Goal: Task Accomplishment & Management: Manage account settings

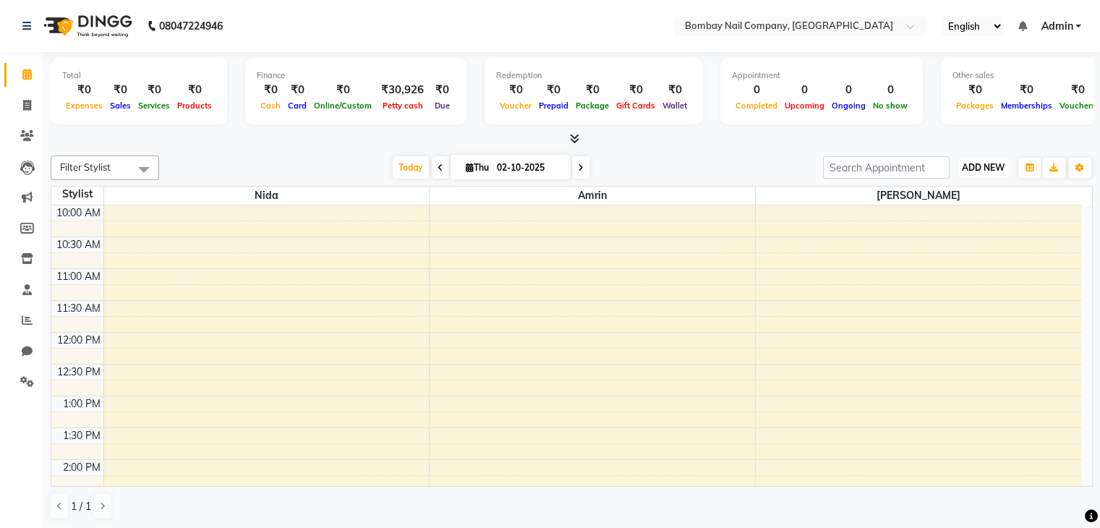
click at [975, 163] on span "ADD NEW" at bounding box center [983, 167] width 43 height 11
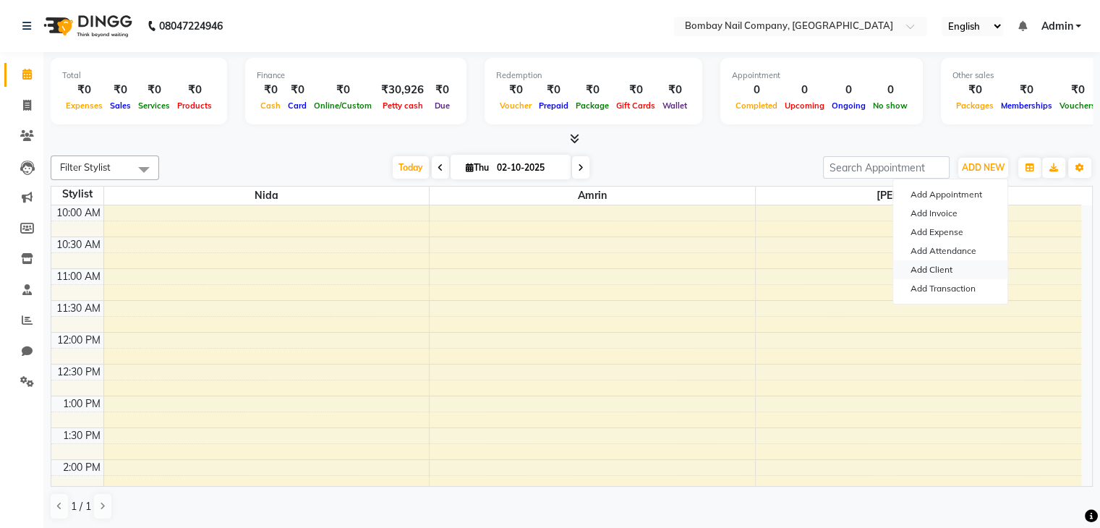
click at [946, 268] on link "Add Client" at bounding box center [950, 269] width 114 height 19
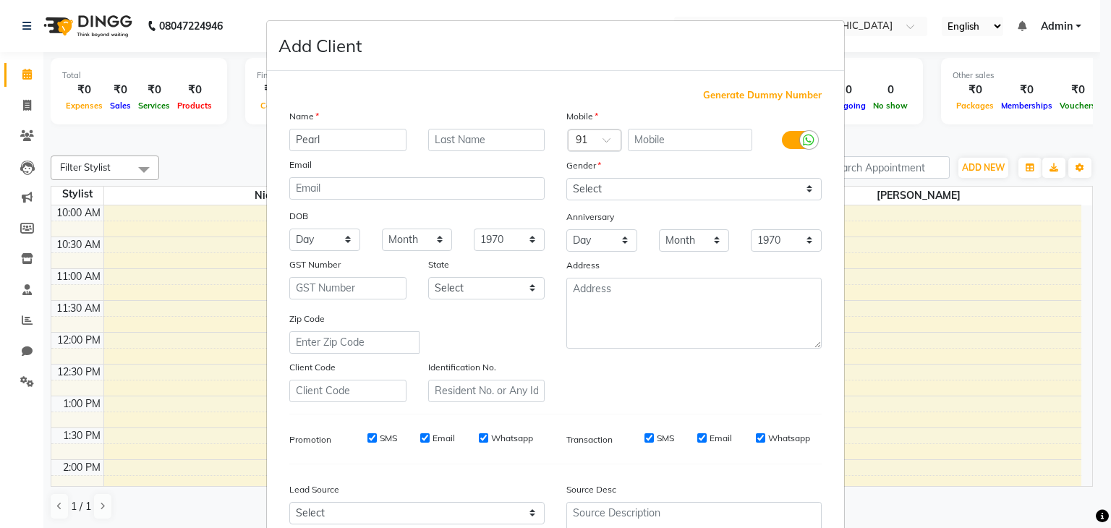
type input "Pearl"
click at [464, 142] on input "text" at bounding box center [486, 140] width 117 height 22
type input "Bhatia"
click at [674, 142] on input "text" at bounding box center [690, 140] width 125 height 22
type input "9"
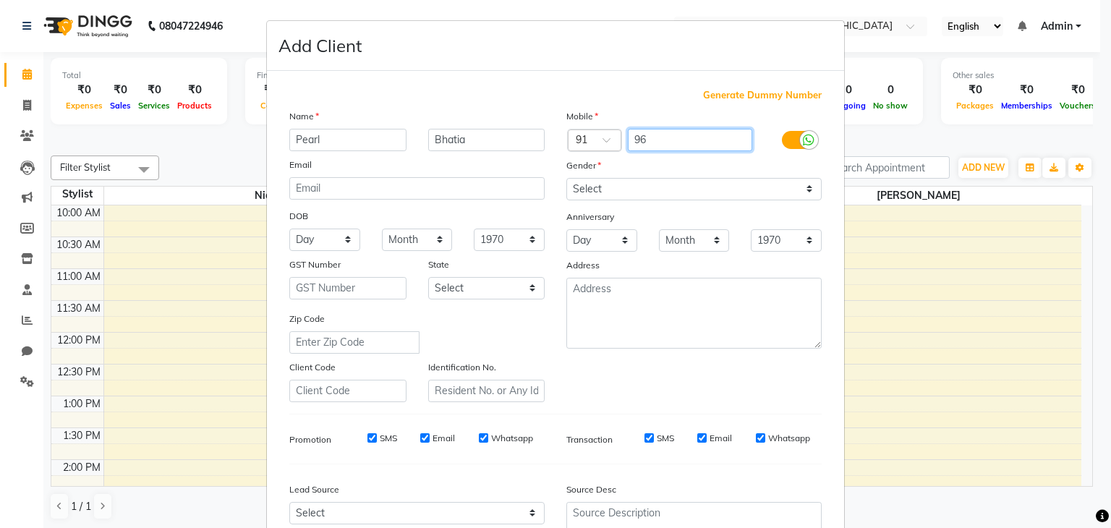
type input "9"
type input "9768479666"
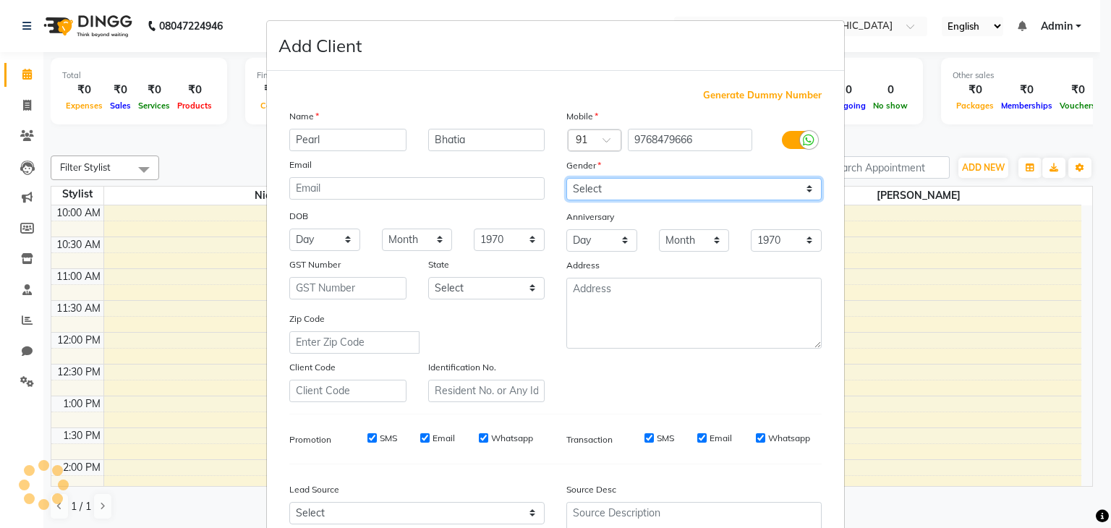
click at [654, 199] on select "Select [DEMOGRAPHIC_DATA] [DEMOGRAPHIC_DATA] Other Prefer Not To Say" at bounding box center [693, 189] width 255 height 22
select select "[DEMOGRAPHIC_DATA]"
click at [566, 179] on select "Select [DEMOGRAPHIC_DATA] [DEMOGRAPHIC_DATA] Other Prefer Not To Say" at bounding box center [693, 189] width 255 height 22
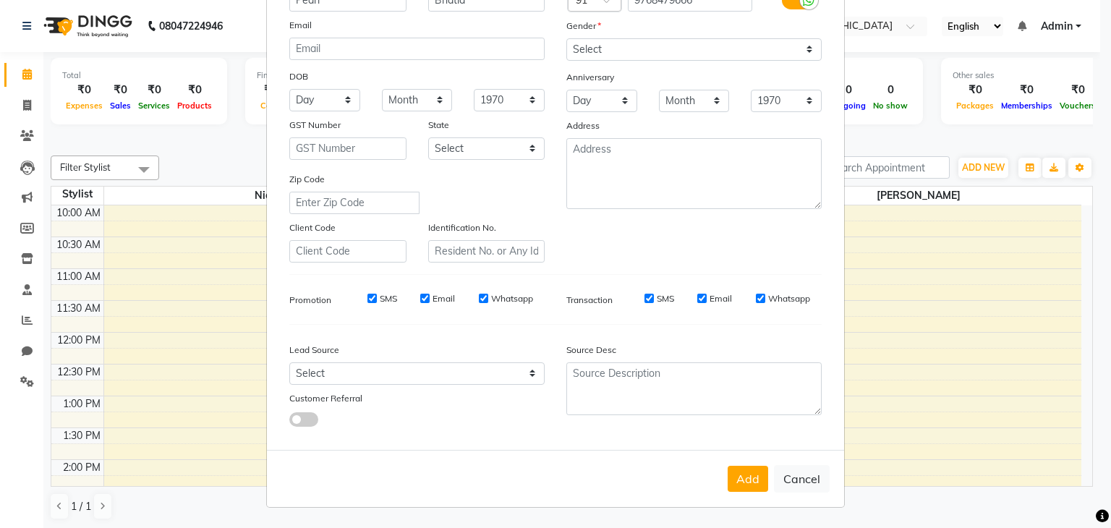
click at [481, 299] on input "Whatsapp" at bounding box center [483, 298] width 9 height 9
checkbox input "false"
click at [756, 299] on input "Whatsapp" at bounding box center [760, 298] width 9 height 9
checkbox input "false"
click at [500, 363] on select "Select Walk-in Referral Internet Friend Word of Mouth Advertisement Facebook Ju…" at bounding box center [416, 373] width 255 height 22
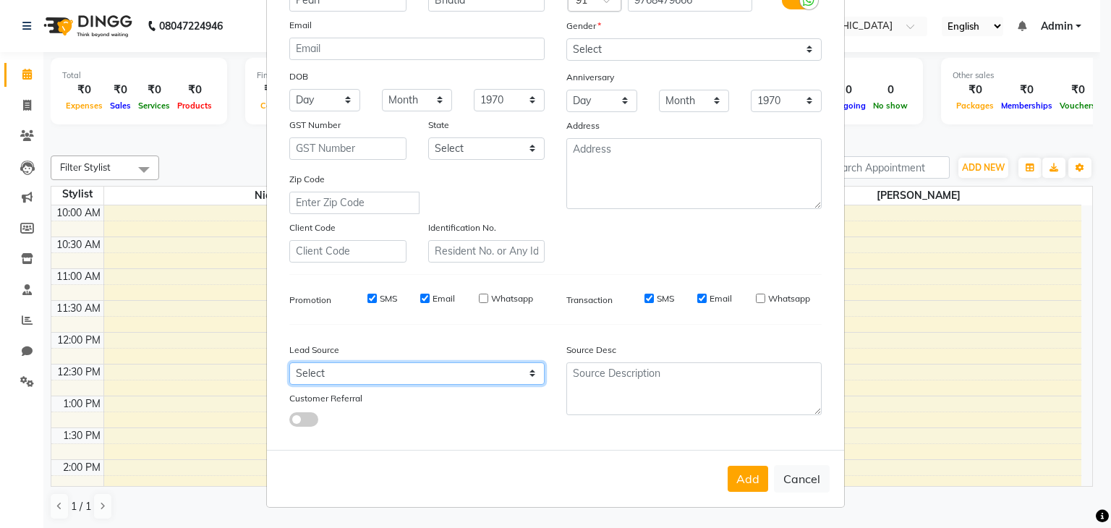
select select "56828"
click at [289, 362] on select "Select Walk-in Referral Internet Friend Word of Mouth Advertisement Facebook Ju…" at bounding box center [416, 373] width 255 height 22
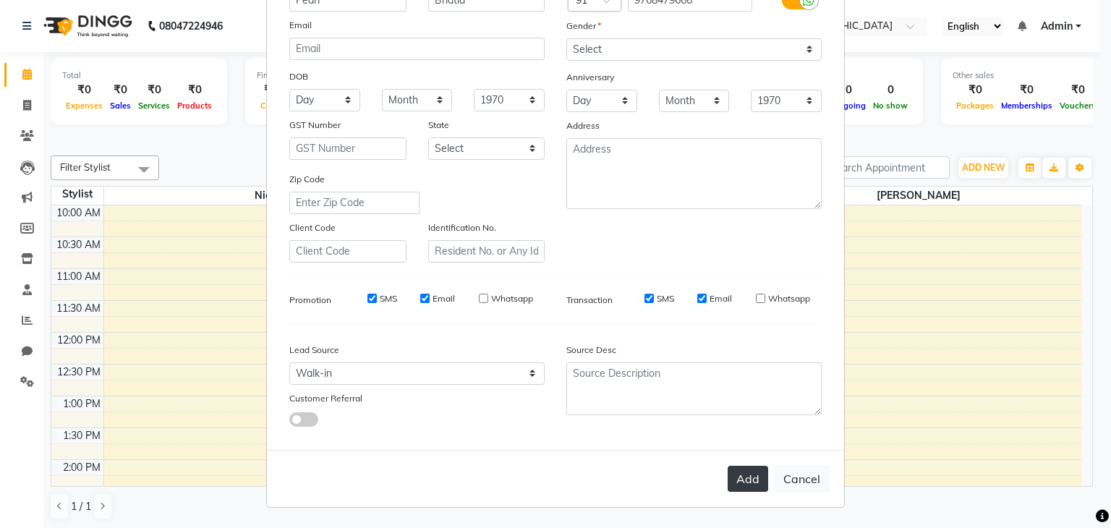
click at [750, 472] on button "Add" at bounding box center [747, 479] width 40 height 26
select select
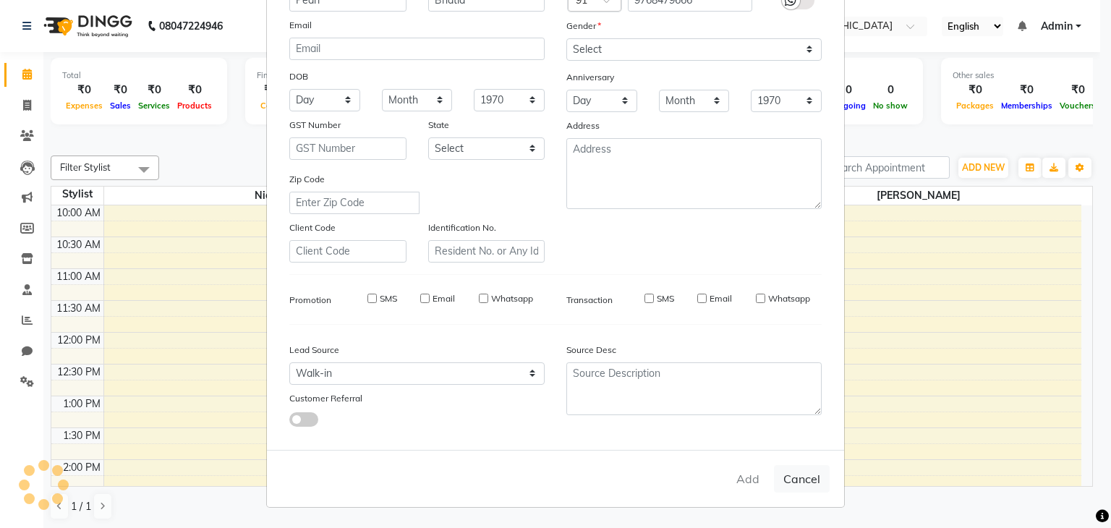
select select
checkbox input "false"
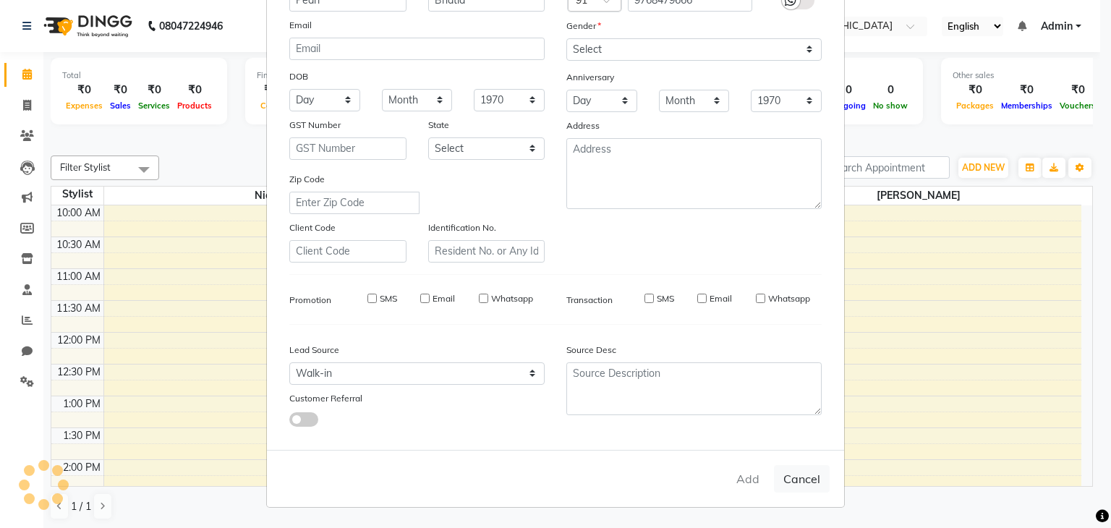
checkbox input "false"
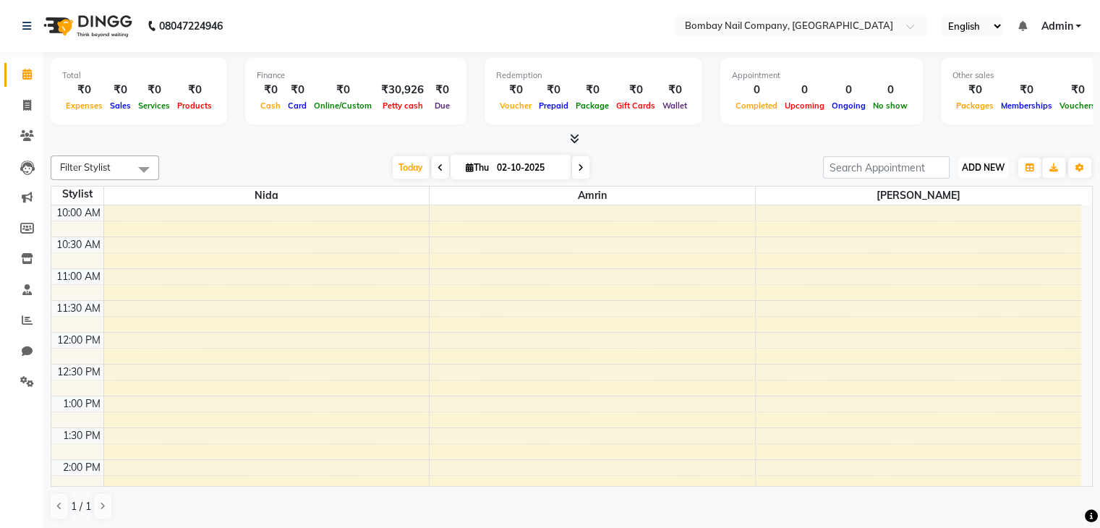
click at [983, 166] on span "ADD NEW" at bounding box center [983, 167] width 43 height 11
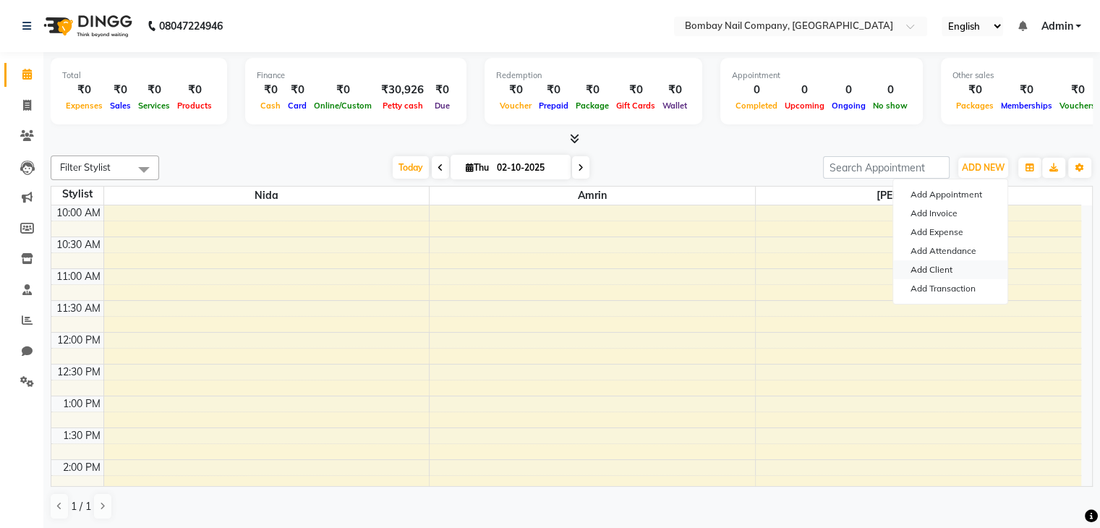
click at [934, 272] on link "Add Client" at bounding box center [950, 269] width 114 height 19
select select "56828"
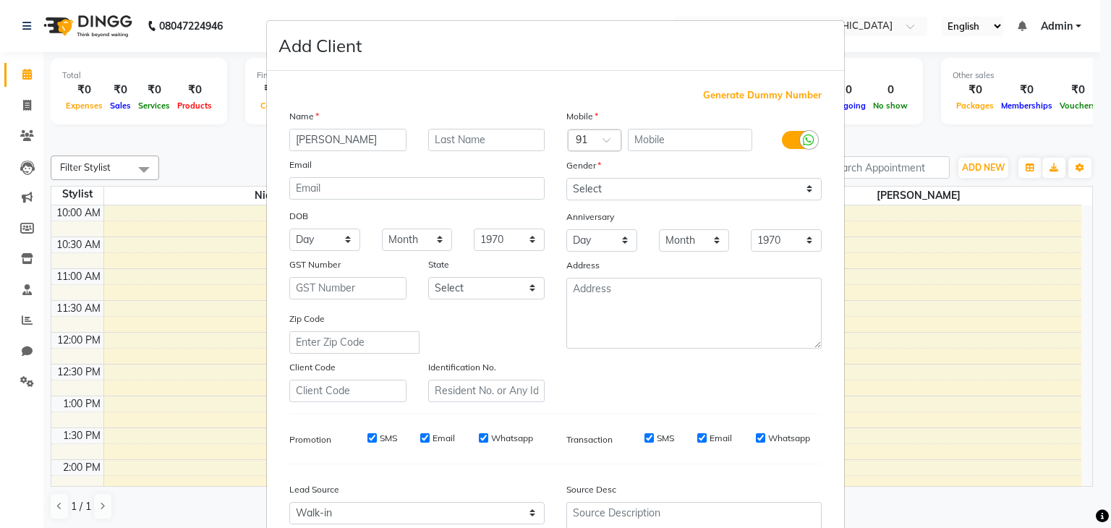
type input "[PERSON_NAME]"
click at [465, 140] on input "text" at bounding box center [486, 140] width 117 height 22
type input "a"
type input "Agrawal"
click at [662, 140] on input "text" at bounding box center [690, 140] width 125 height 22
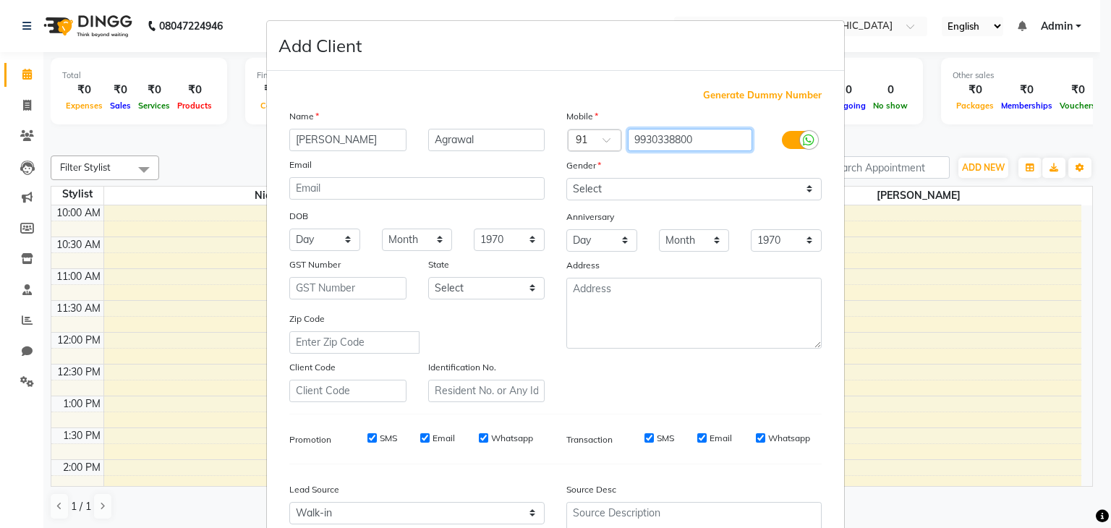
type input "9930338800"
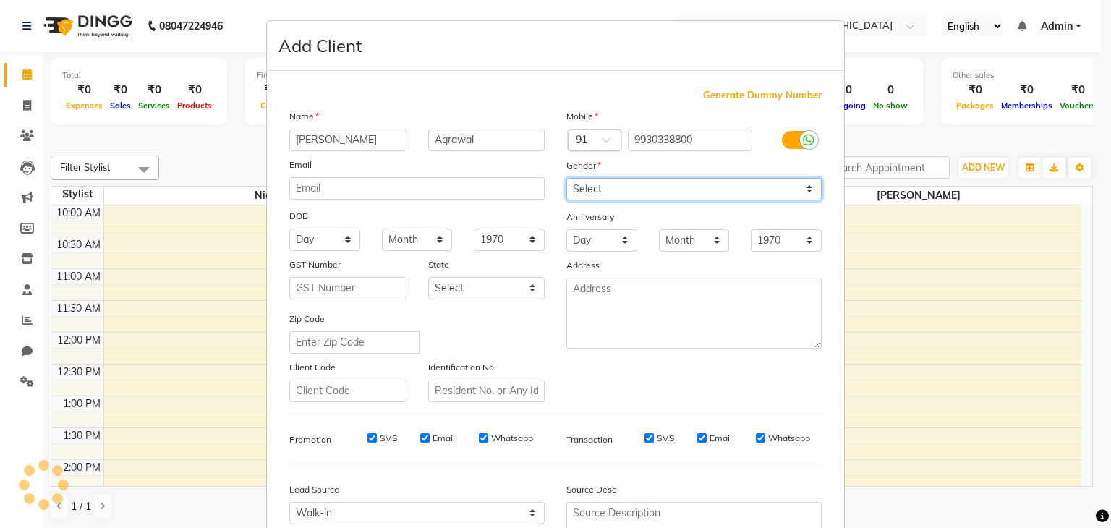
click at [702, 200] on select "Select [DEMOGRAPHIC_DATA] [DEMOGRAPHIC_DATA] Other Prefer Not To Say" at bounding box center [693, 189] width 255 height 22
select select "[DEMOGRAPHIC_DATA]"
click at [566, 179] on select "Select [DEMOGRAPHIC_DATA] [DEMOGRAPHIC_DATA] Other Prefer Not To Say" at bounding box center [693, 189] width 255 height 22
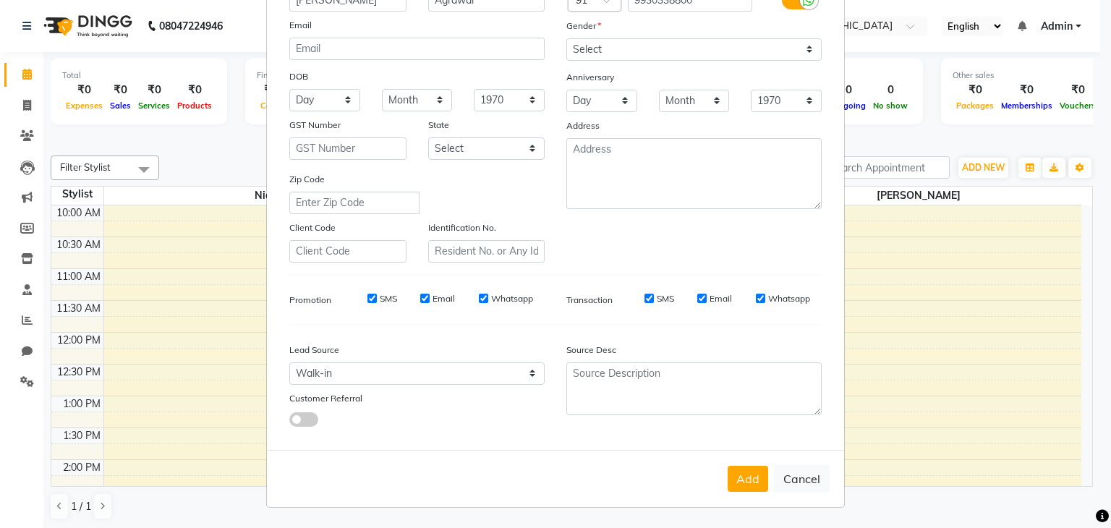
click at [479, 299] on input "Whatsapp" at bounding box center [483, 298] width 9 height 9
checkbox input "false"
click at [757, 294] on input "Whatsapp" at bounding box center [760, 298] width 9 height 9
checkbox input "false"
click at [745, 480] on button "Add" at bounding box center [747, 479] width 40 height 26
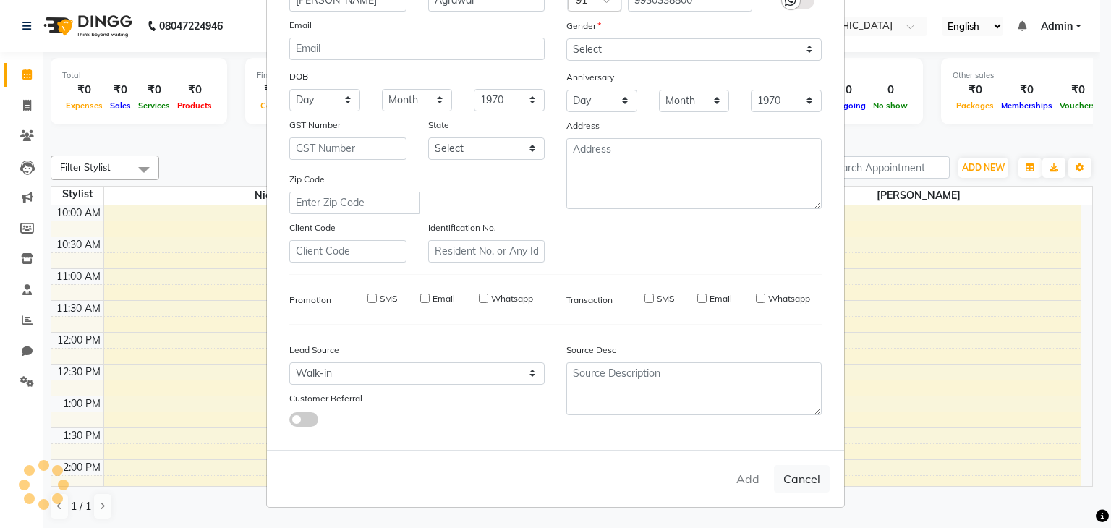
select select
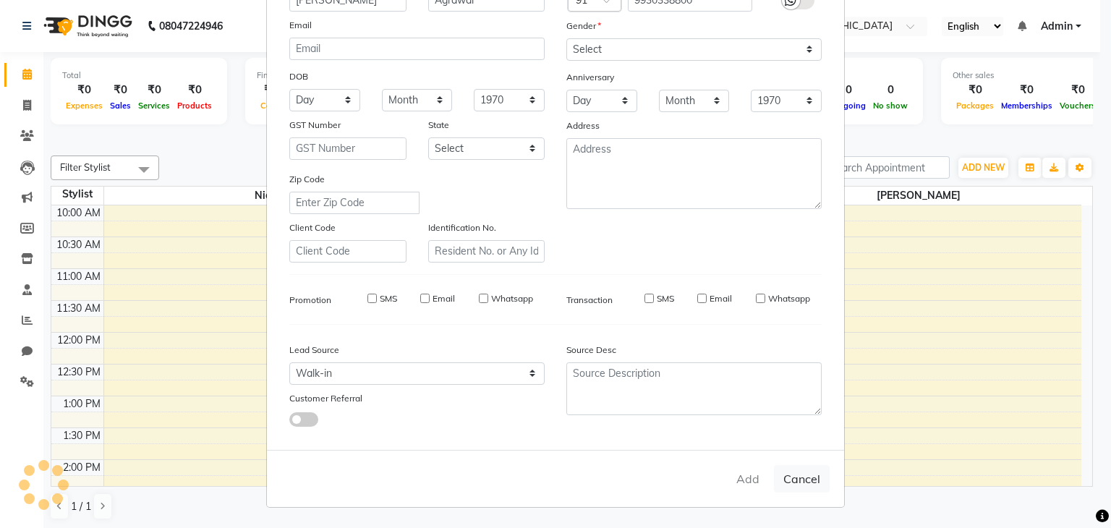
select select
checkbox input "false"
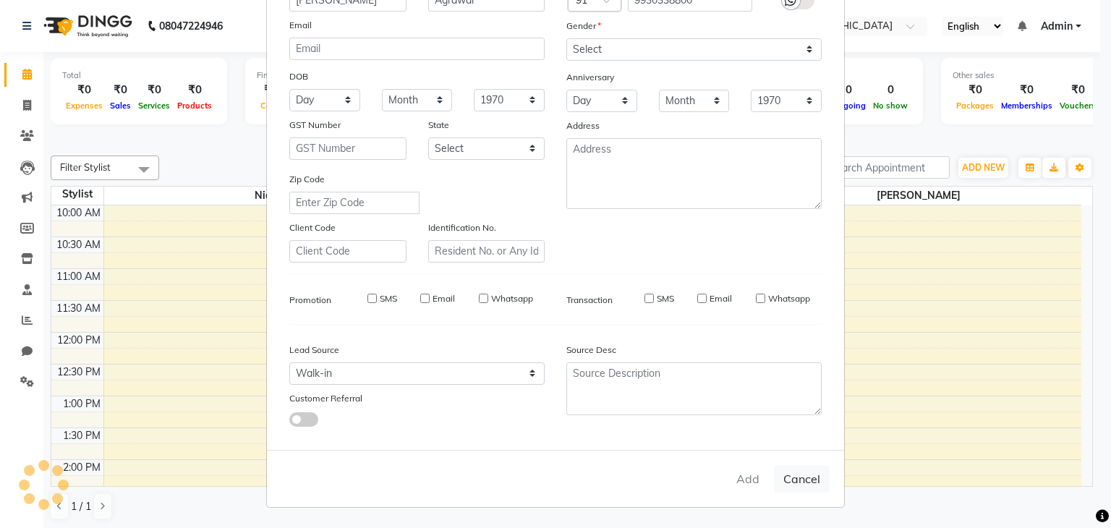
checkbox input "false"
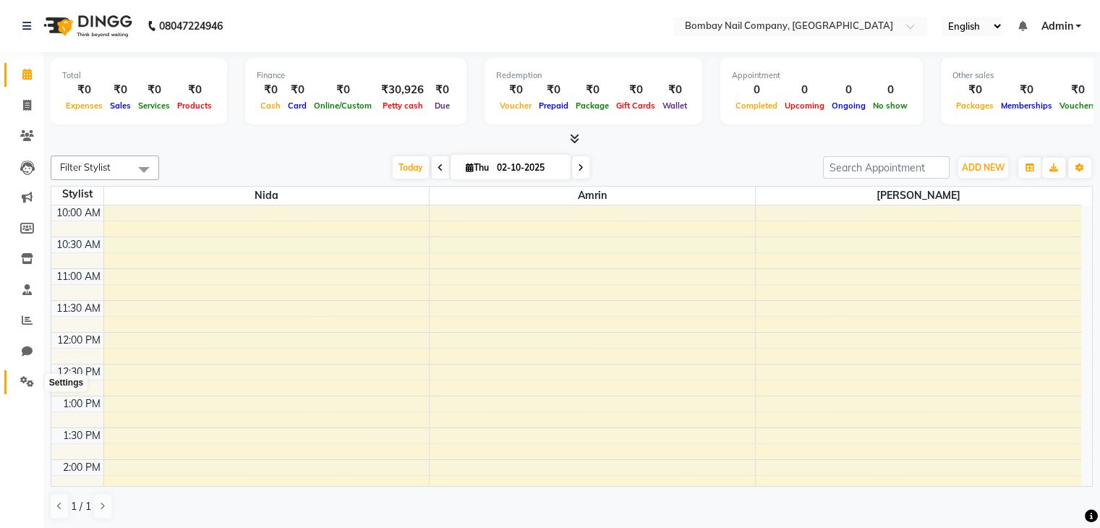
click at [30, 386] on icon at bounding box center [27, 381] width 14 height 11
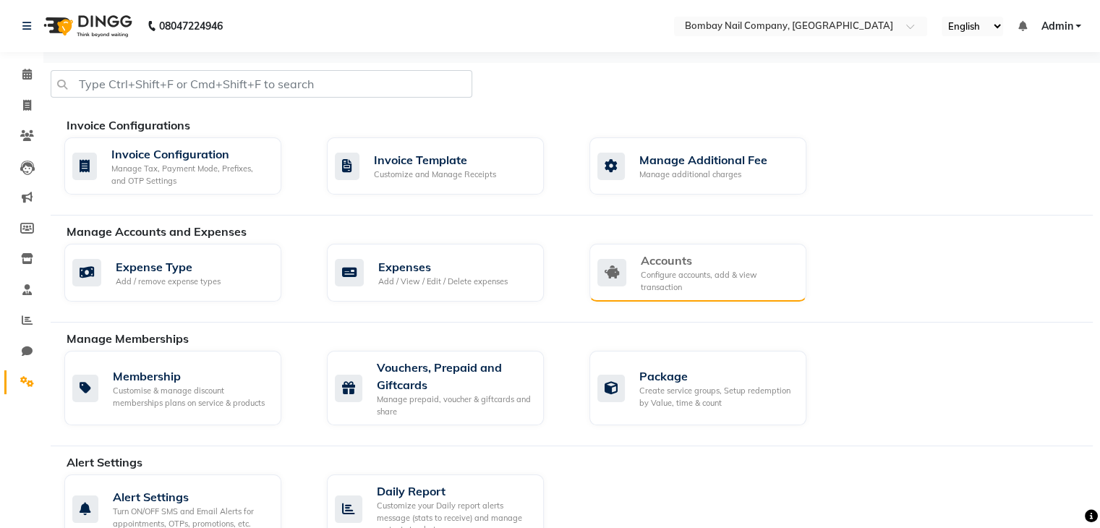
scroll to position [211, 0]
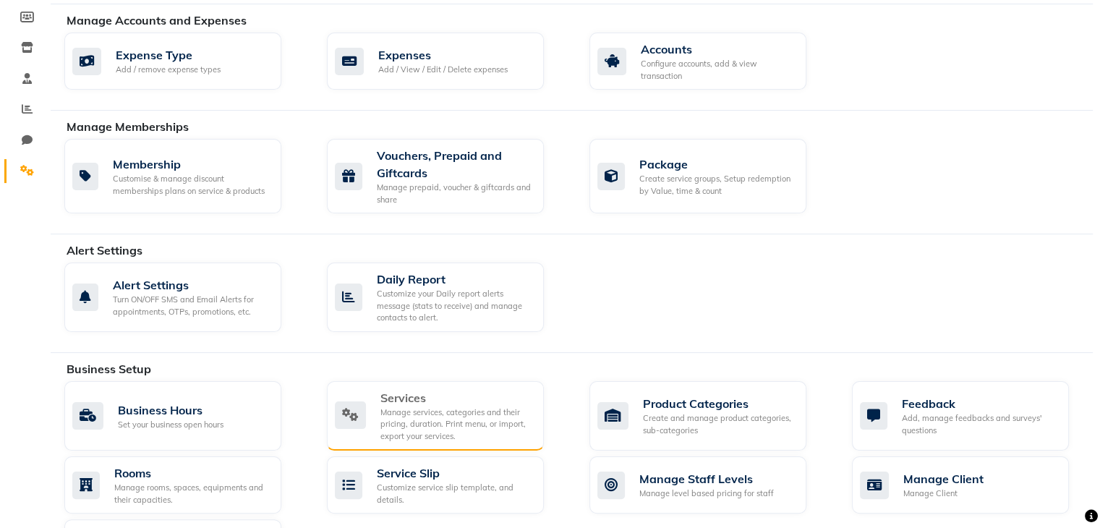
click at [403, 411] on div "Manage services, categories and their pricing, duration. Print menu, or import,…" at bounding box center [456, 424] width 152 height 36
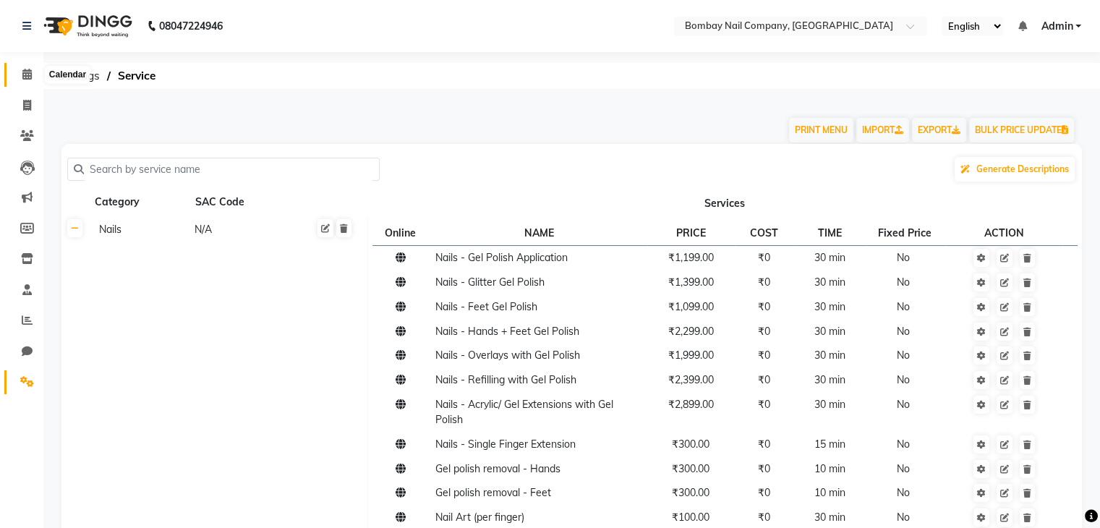
click at [26, 77] on icon at bounding box center [26, 74] width 9 height 11
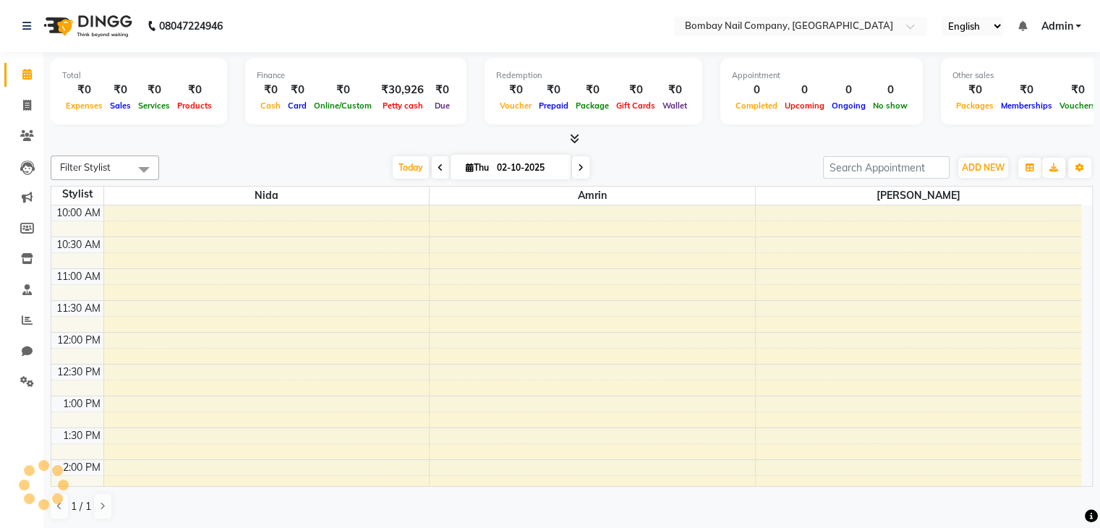
scroll to position [315, 0]
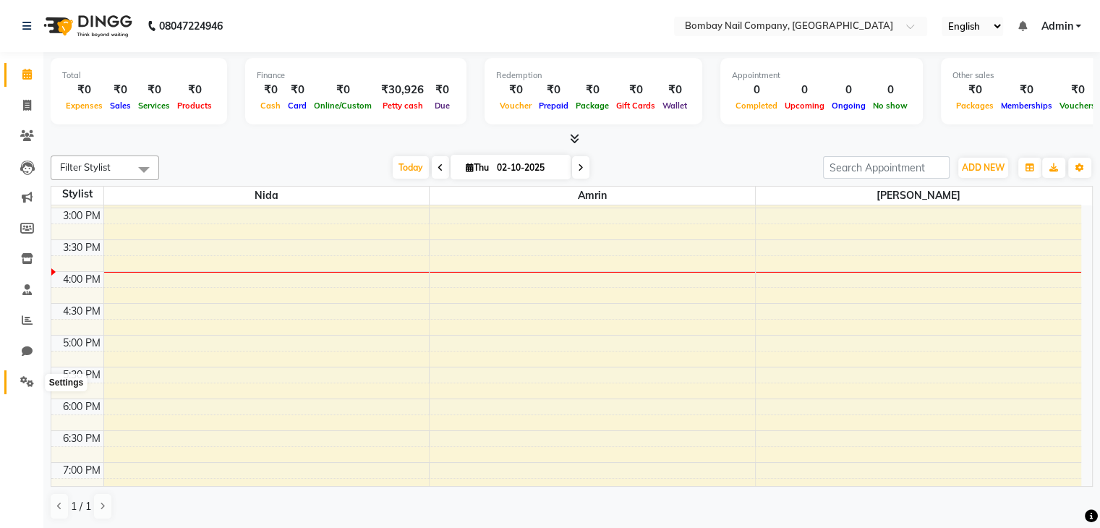
click at [25, 383] on icon at bounding box center [27, 381] width 14 height 11
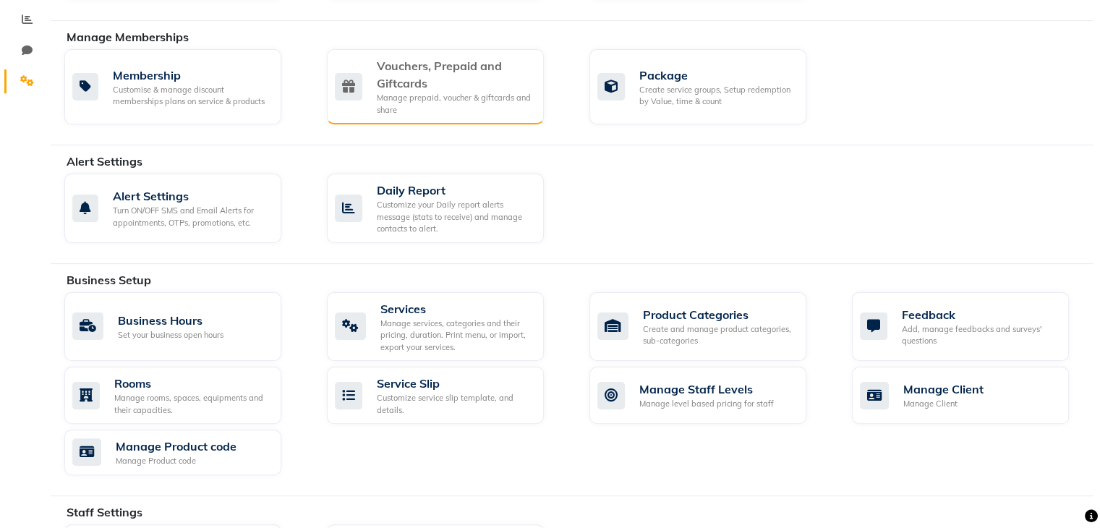
scroll to position [303, 0]
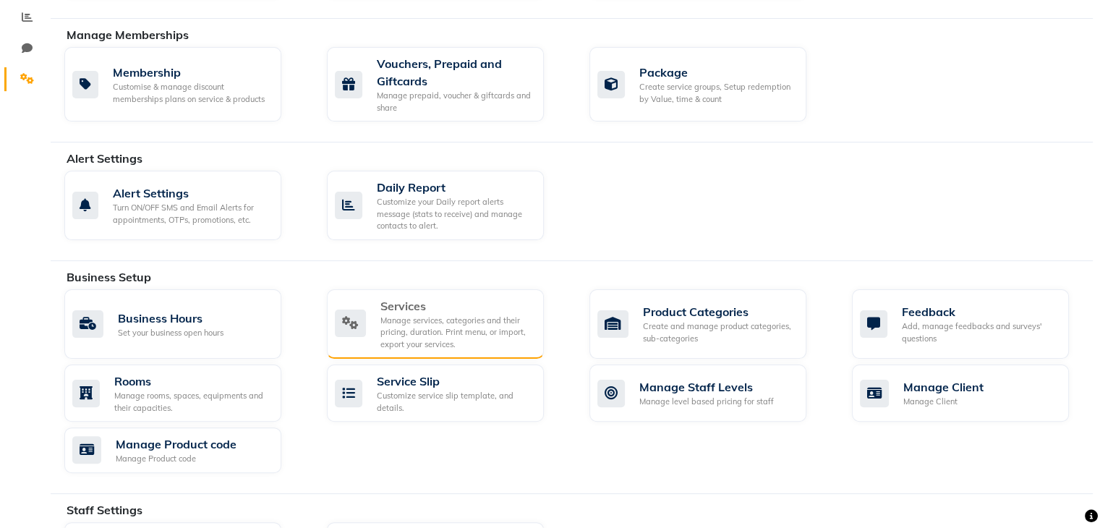
click at [419, 304] on div "Services" at bounding box center [456, 305] width 152 height 17
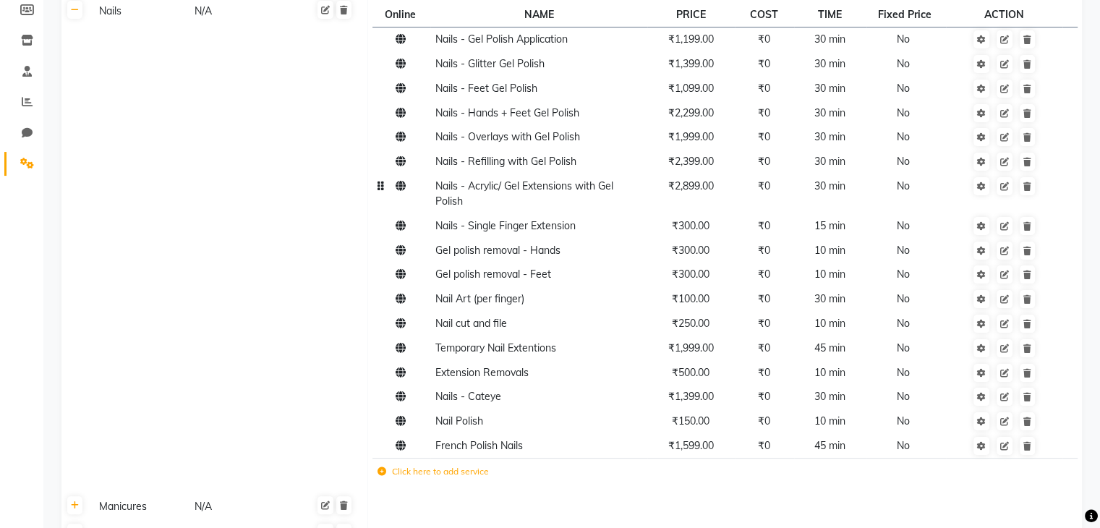
scroll to position [219, 0]
click at [379, 473] on icon at bounding box center [381, 470] width 9 height 9
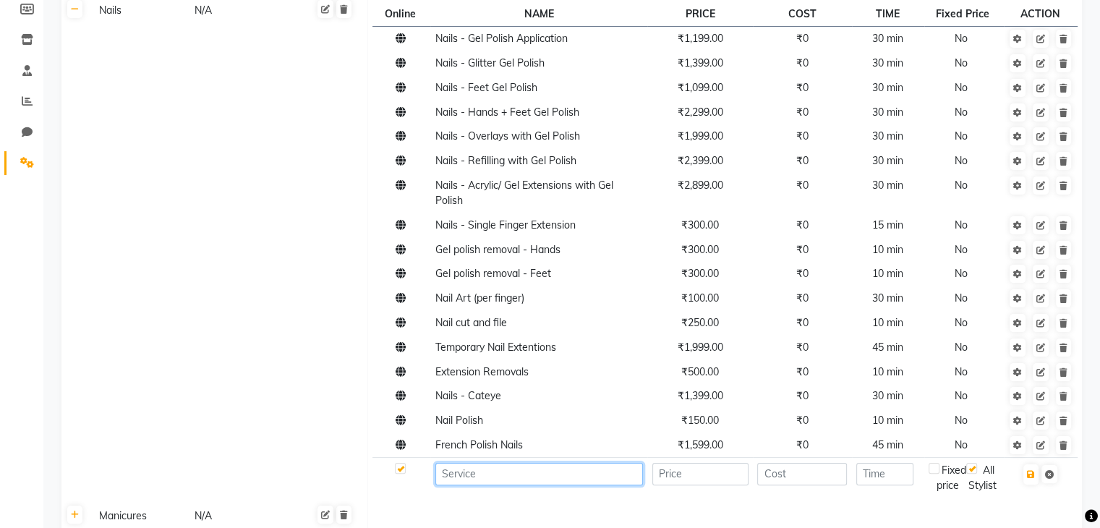
click at [482, 479] on input at bounding box center [539, 474] width 208 height 22
type input "Nails - Gel Extensions with Gel Polish"
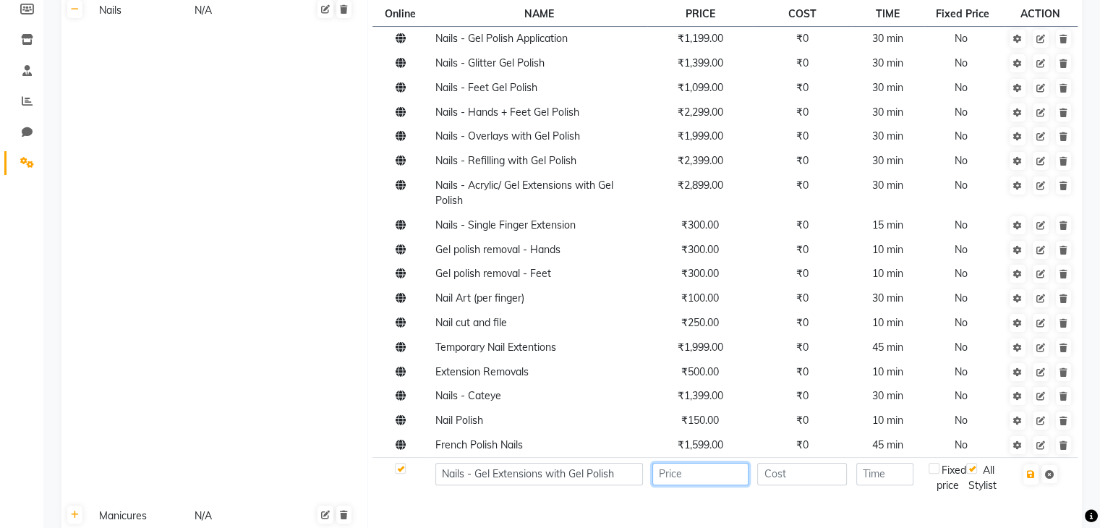
click at [691, 478] on input "number" at bounding box center [700, 474] width 96 height 22
type input "2899"
click at [889, 477] on input "number" at bounding box center [884, 474] width 57 height 22
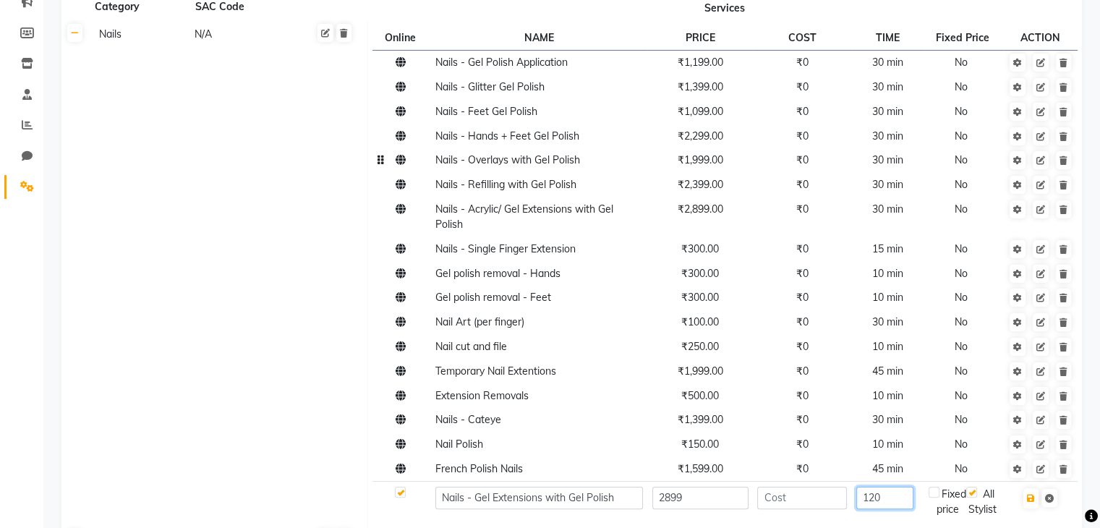
scroll to position [179, 0]
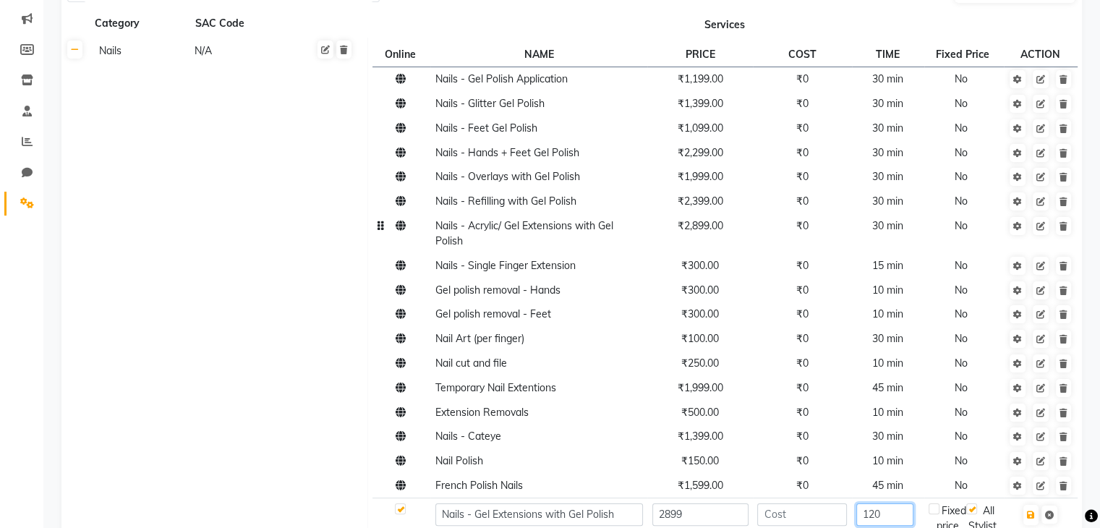
type input "120"
click at [894, 226] on span "30 min" at bounding box center [887, 225] width 31 height 13
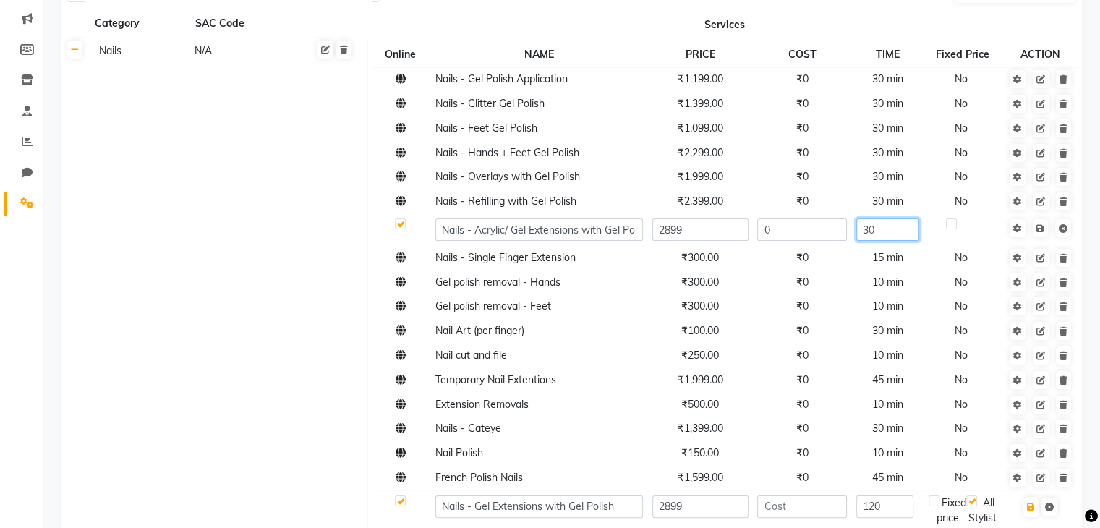
click at [892, 228] on input "30" at bounding box center [887, 229] width 63 height 22
type input "120"
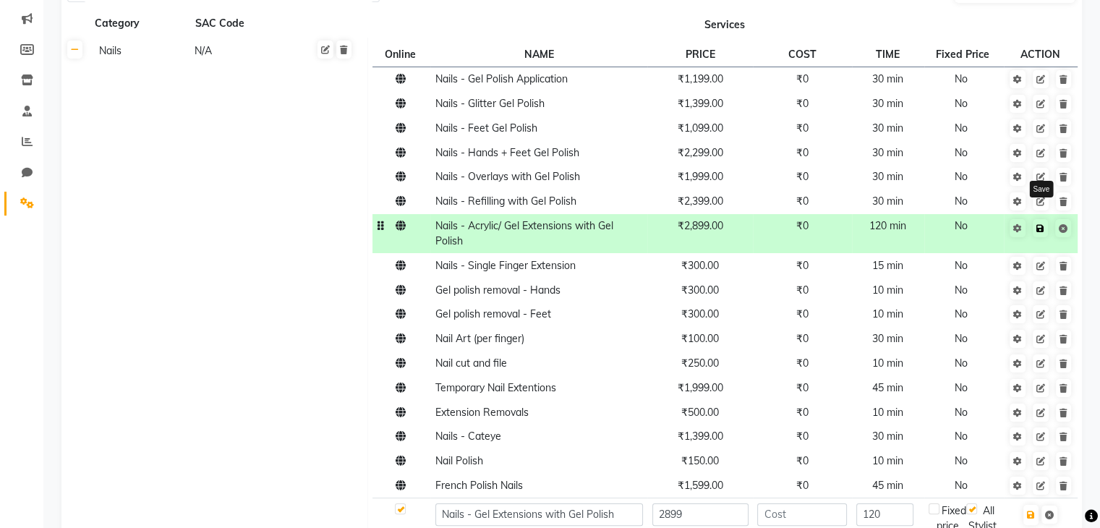
click at [1043, 229] on icon at bounding box center [1040, 228] width 8 height 9
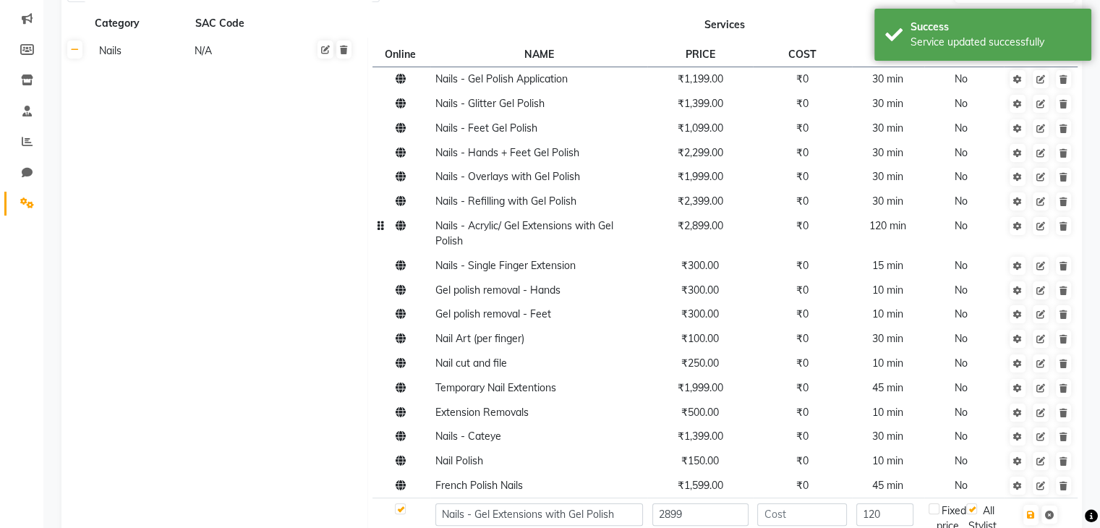
scroll to position [404, 0]
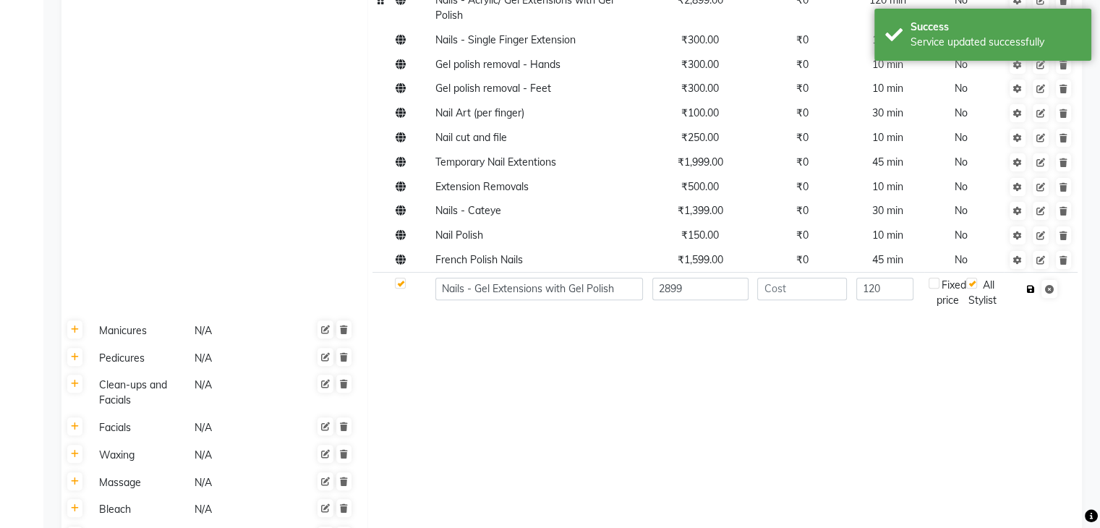
click at [1030, 294] on icon "button" at bounding box center [1031, 289] width 8 height 9
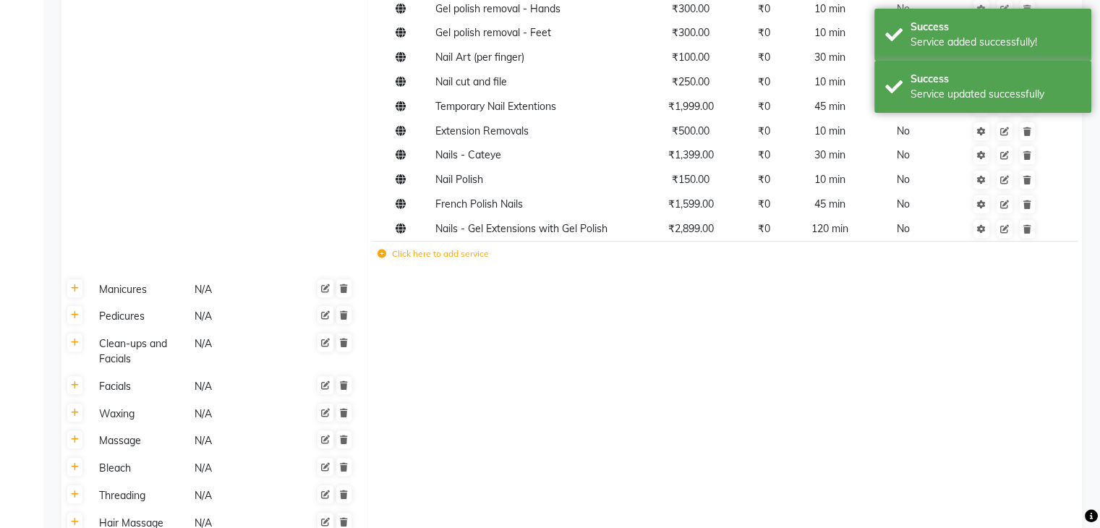
scroll to position [0, 0]
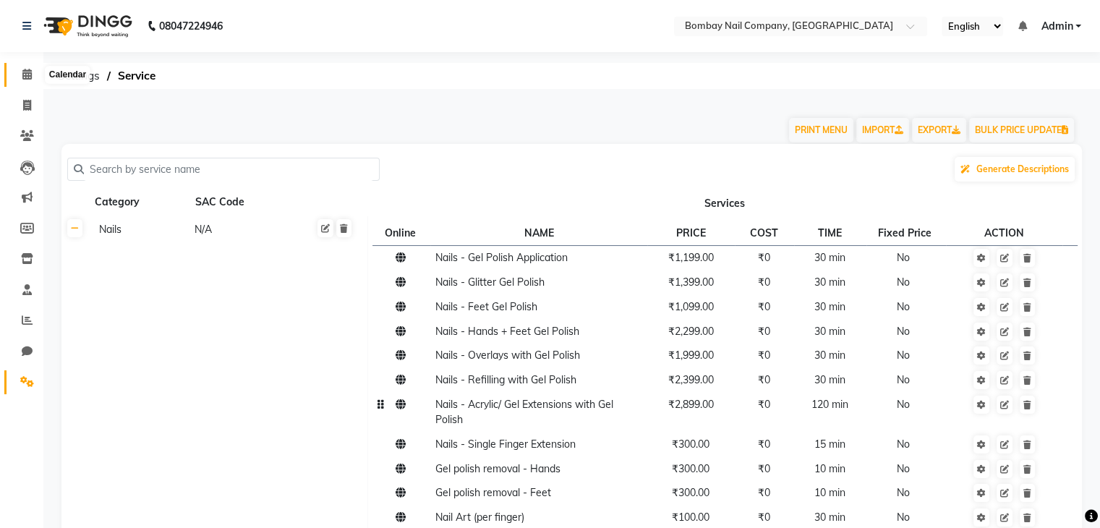
click at [23, 79] on icon at bounding box center [26, 74] width 9 height 11
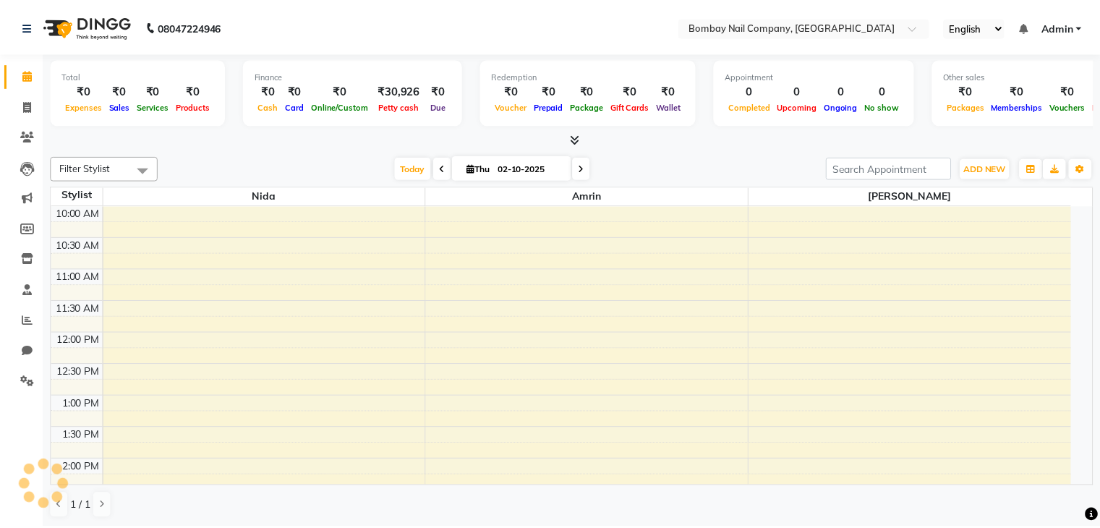
scroll to position [379, 0]
